Goal: Transaction & Acquisition: Purchase product/service

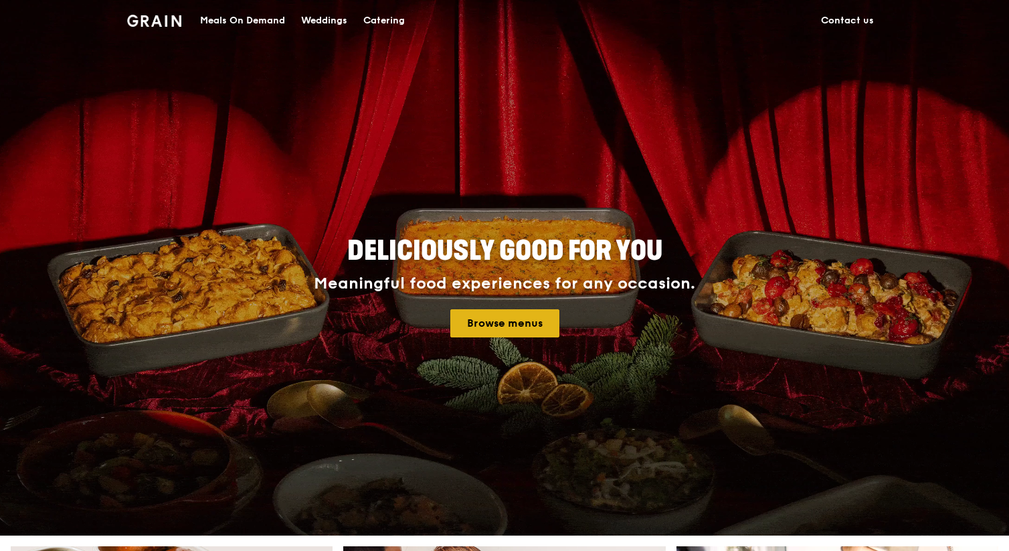
click at [472, 326] on link "Browse menus" at bounding box center [504, 323] width 109 height 28
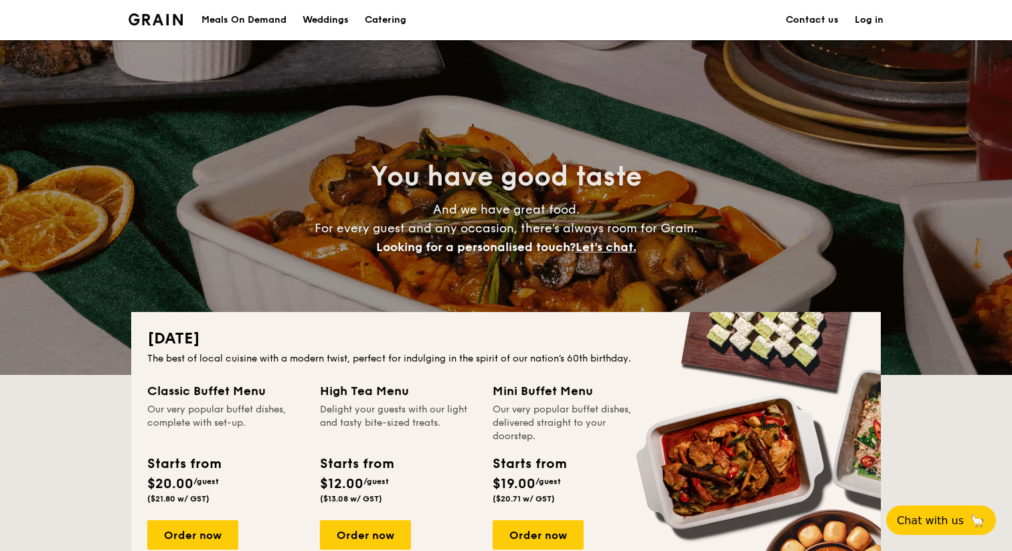
click at [262, 15] on div "Meals On Demand" at bounding box center [243, 20] width 85 height 40
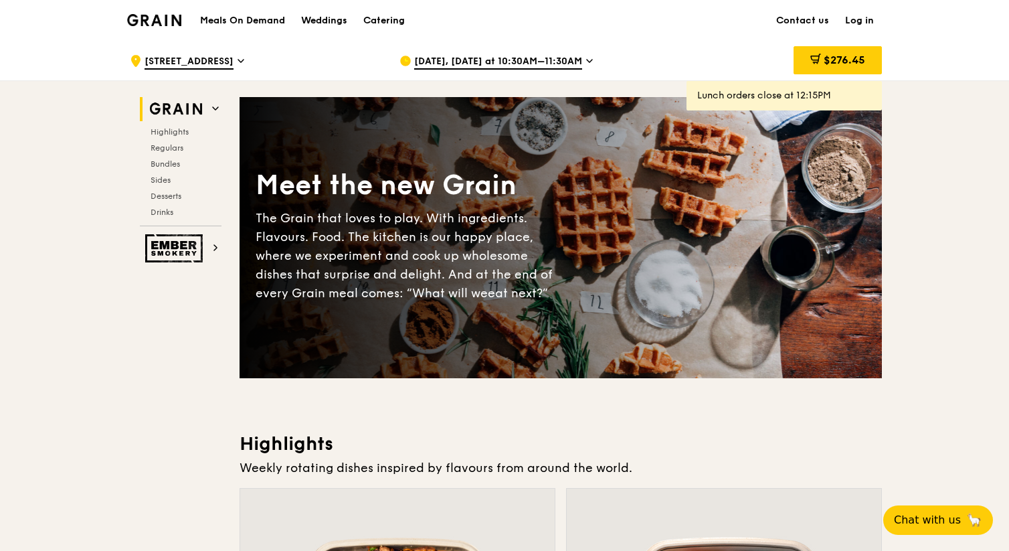
click at [545, 60] on span "[DATE], [DATE] at 10:30AM–11:30AM" at bounding box center [498, 62] width 168 height 15
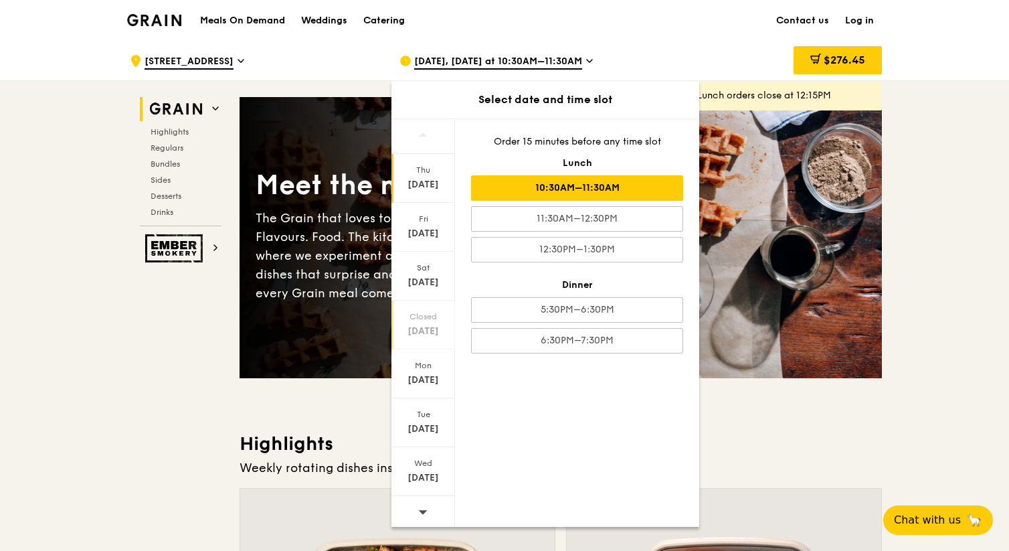
click at [432, 311] on div "Closed" at bounding box center [423, 316] width 60 height 11
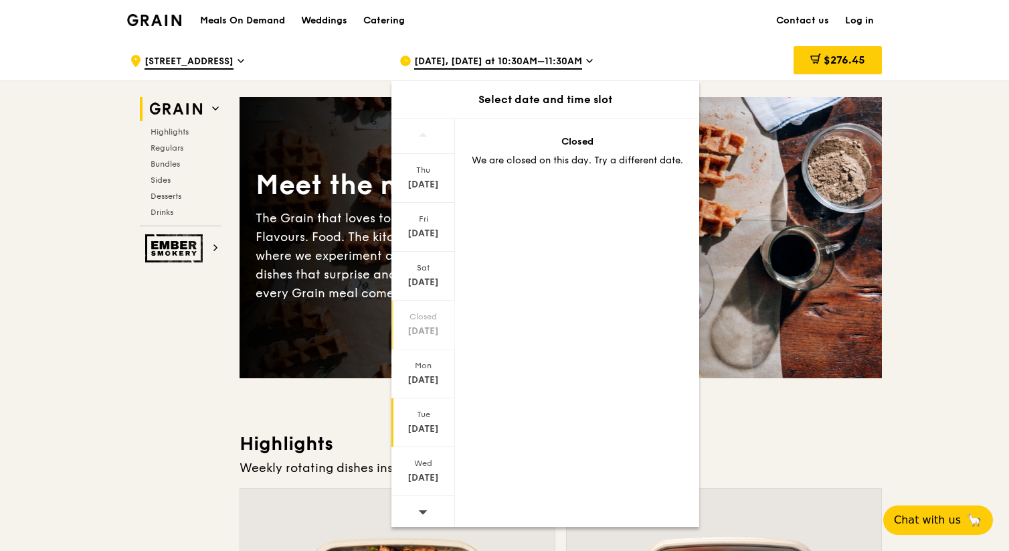
click at [438, 417] on div "Tue" at bounding box center [423, 414] width 60 height 11
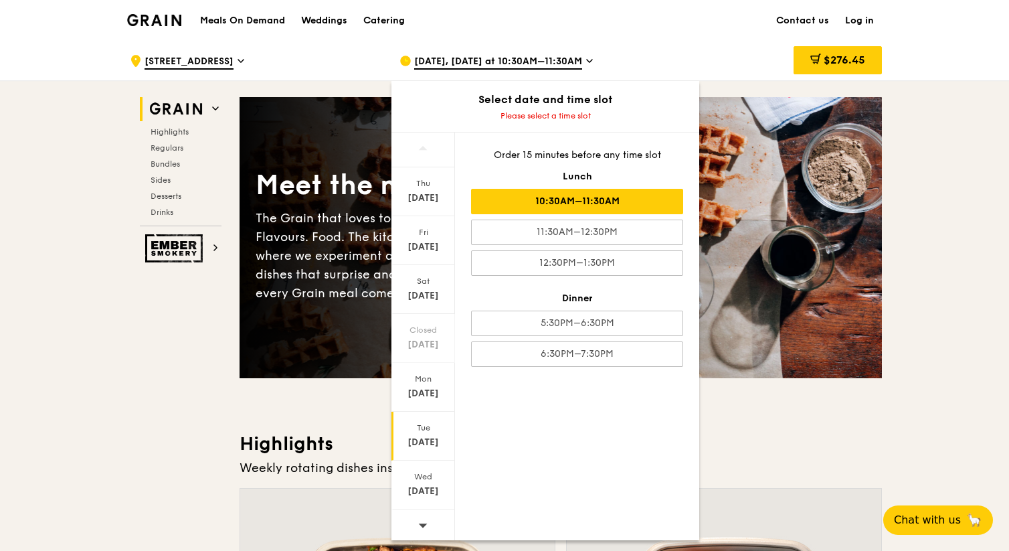
click at [644, 208] on div "10:30AM–11:30AM" at bounding box center [577, 201] width 212 height 25
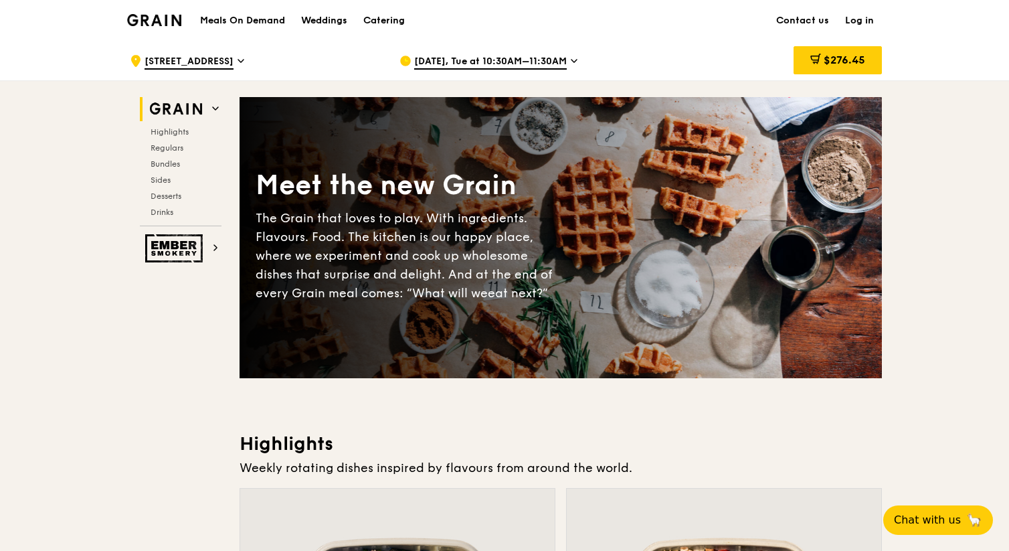
click at [169, 203] on div "Highlights Regulars Bundles Sides Desserts Drinks" at bounding box center [181, 171] width 82 height 91
click at [165, 214] on span "Drinks" at bounding box center [164, 211] width 26 height 9
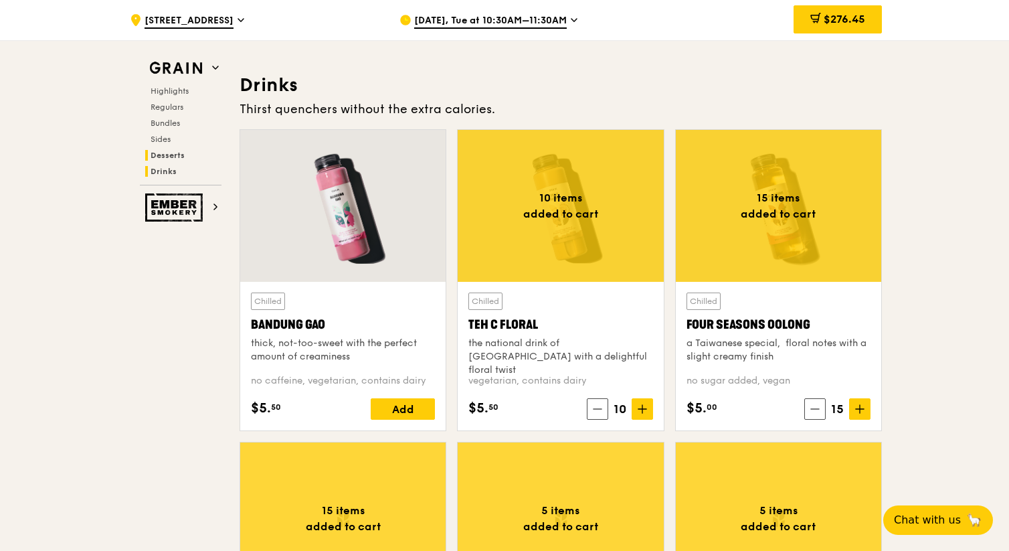
scroll to position [4629, 0]
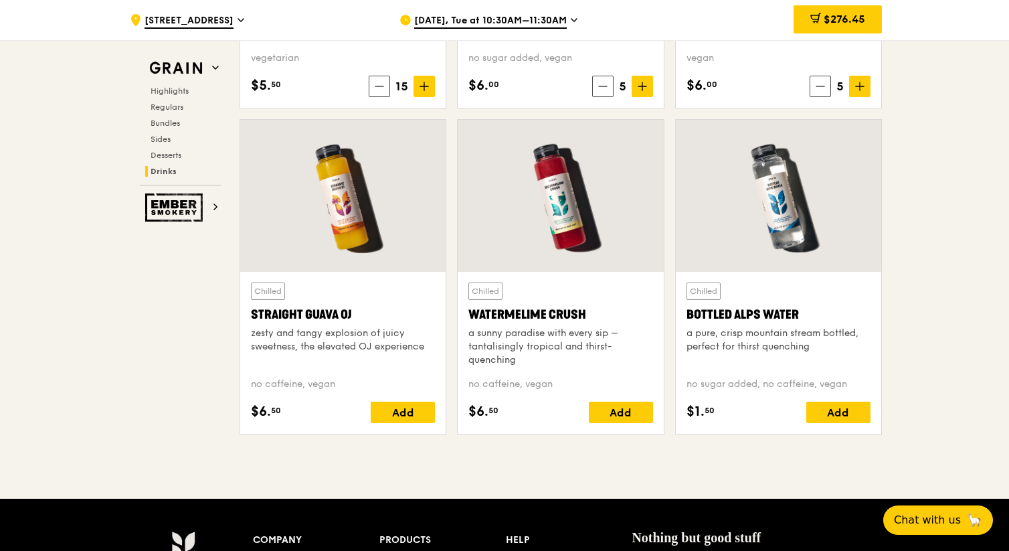
scroll to position [5247, 0]
